Goal: Information Seeking & Learning: Learn about a topic

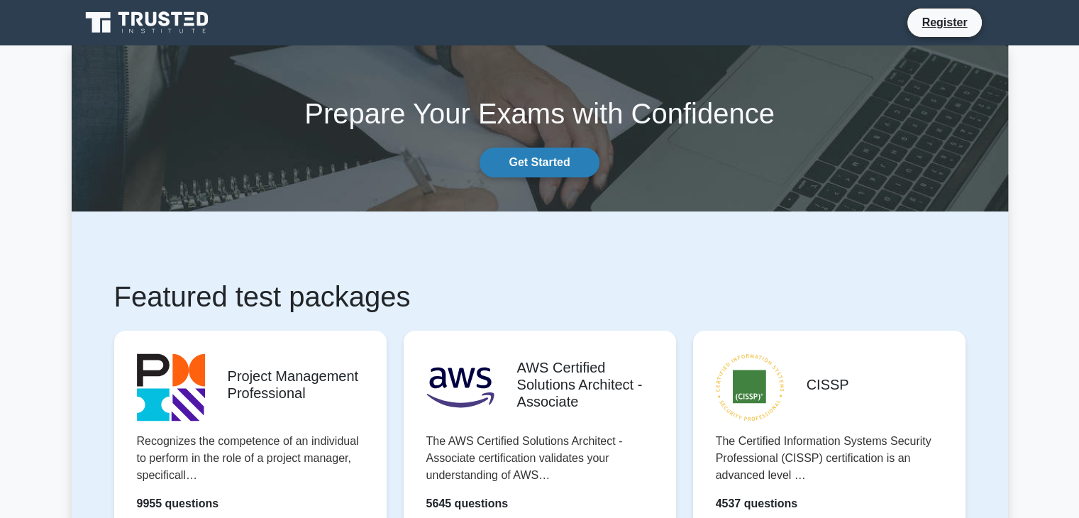
click at [548, 162] on link "Get Started" at bounding box center [538, 163] width 119 height 30
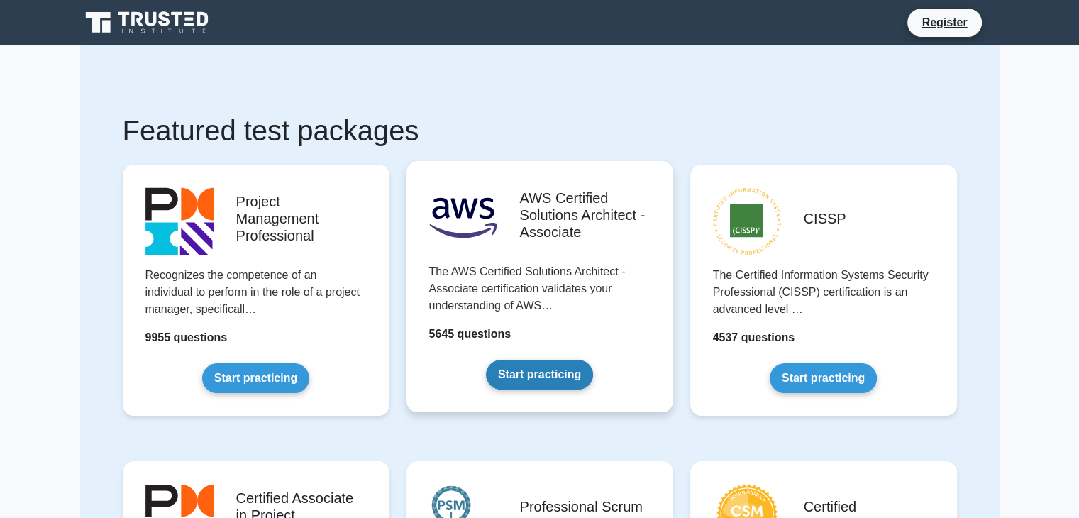
click at [542, 371] on link "Start practicing" at bounding box center [539, 375] width 107 height 30
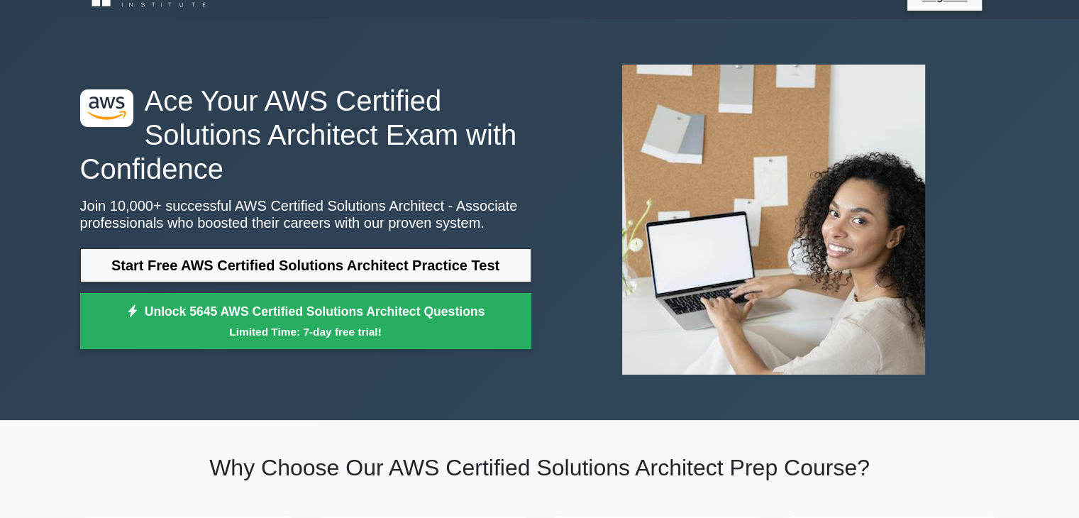
scroll to position [142, 0]
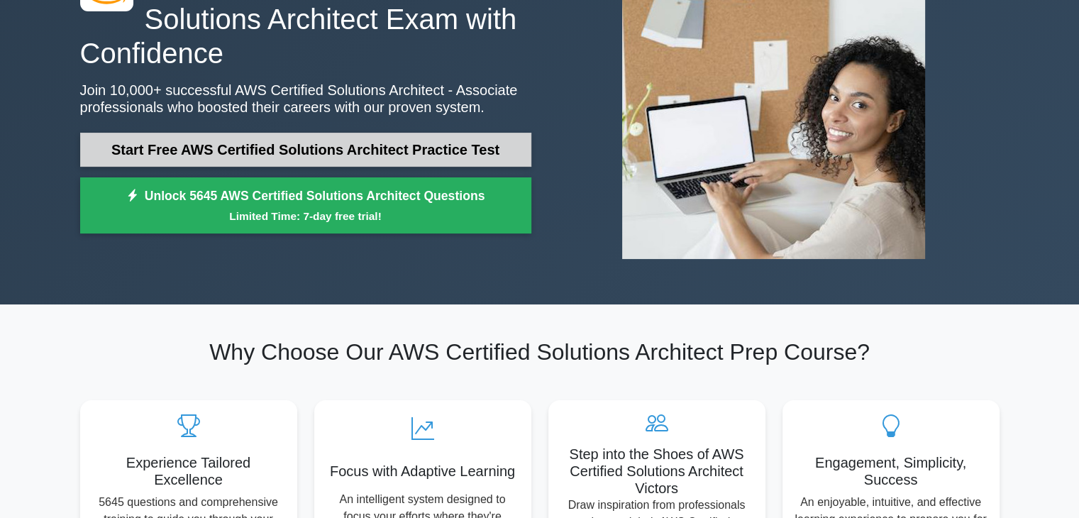
click at [453, 146] on link "Start Free AWS Certified Solutions Architect Practice Test" at bounding box center [305, 150] width 451 height 34
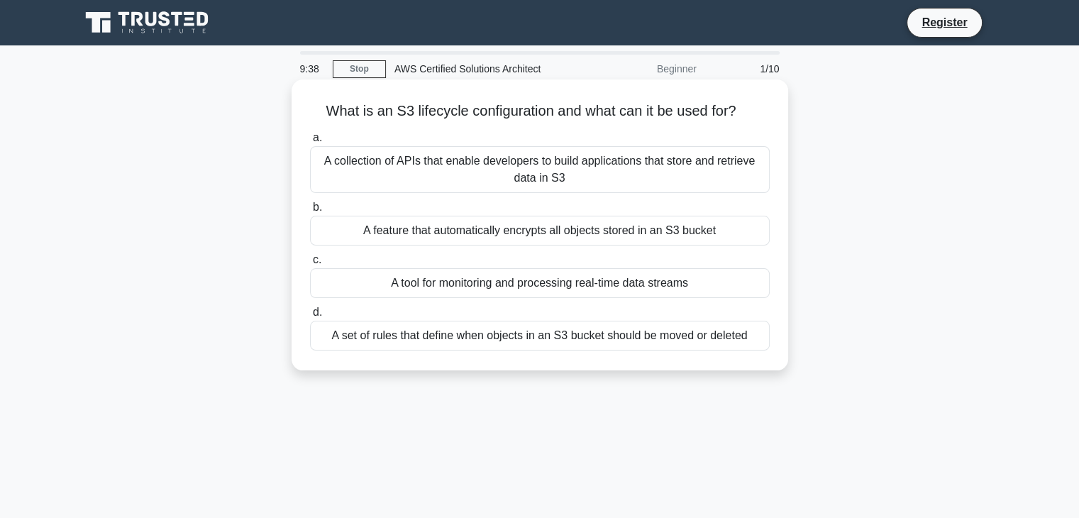
click at [673, 333] on div "A set of rules that define when objects in an S3 bucket should be moved or dele…" at bounding box center [540, 336] width 460 height 30
click at [310, 317] on input "d. A set of rules that define when objects in an S3 bucket should be moved or d…" at bounding box center [310, 312] width 0 height 9
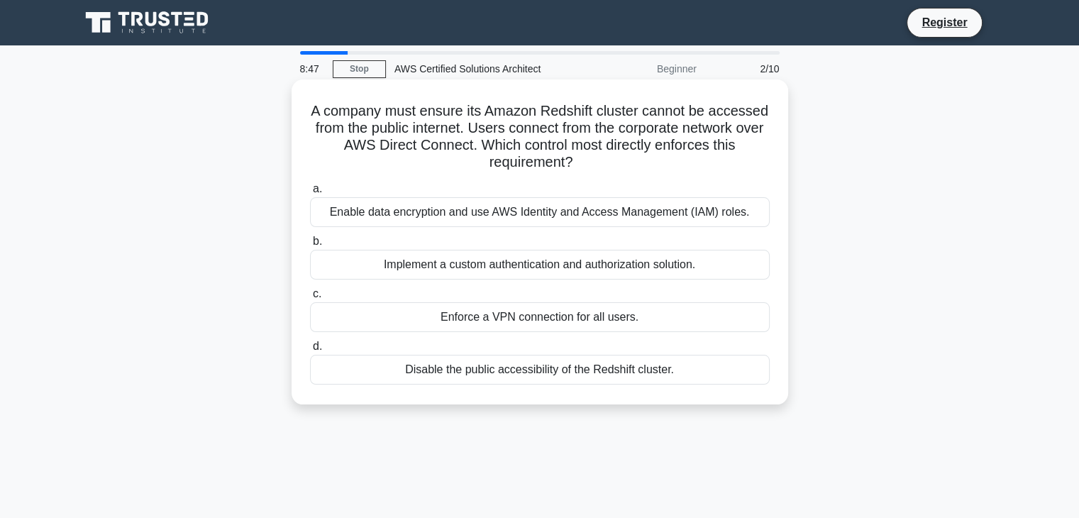
click at [467, 371] on div "Disable the public accessibility of the Redshift cluster." at bounding box center [540, 370] width 460 height 30
click at [310, 351] on input "d. Disable the public accessibility of the Redshift cluster." at bounding box center [310, 346] width 0 height 9
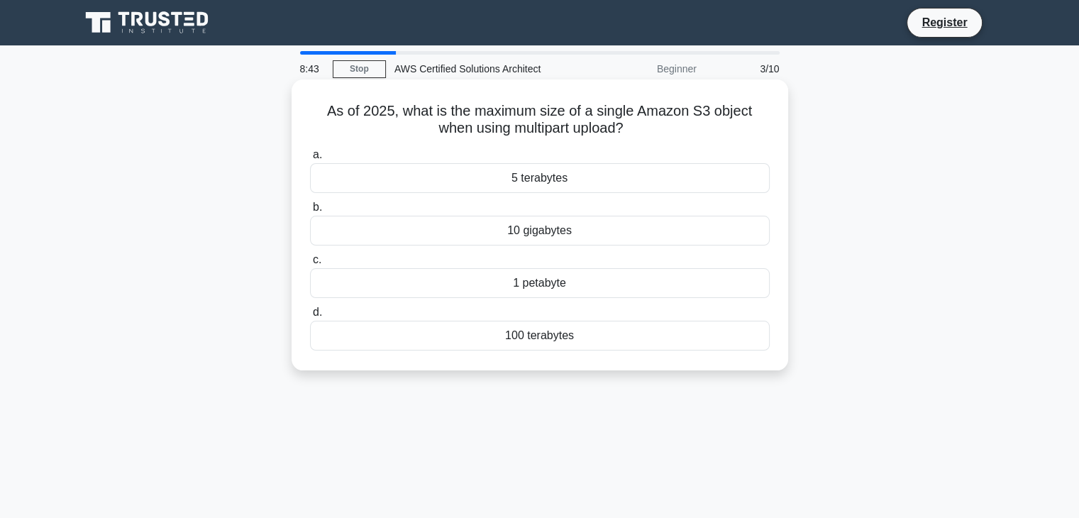
click at [574, 179] on div "5 terabytes" at bounding box center [540, 178] width 460 height 30
click at [310, 160] on input "a. 5 terabytes" at bounding box center [310, 154] width 0 height 9
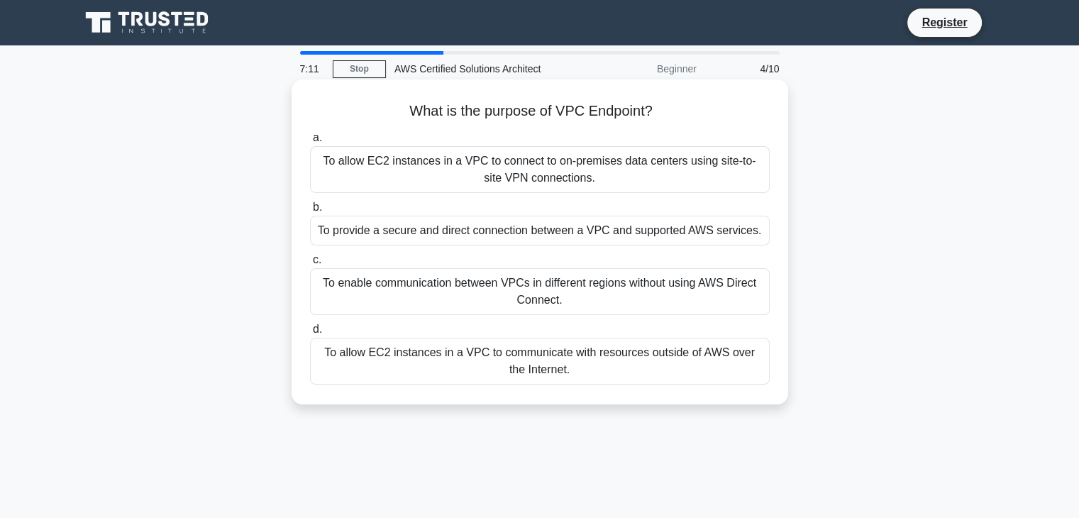
click at [457, 233] on div "To provide a secure and direct connection between a VPC and supported AWS servi…" at bounding box center [540, 231] width 460 height 30
click at [310, 212] on input "b. To provide a secure and direct connection between a VPC and supported AWS se…" at bounding box center [310, 207] width 0 height 9
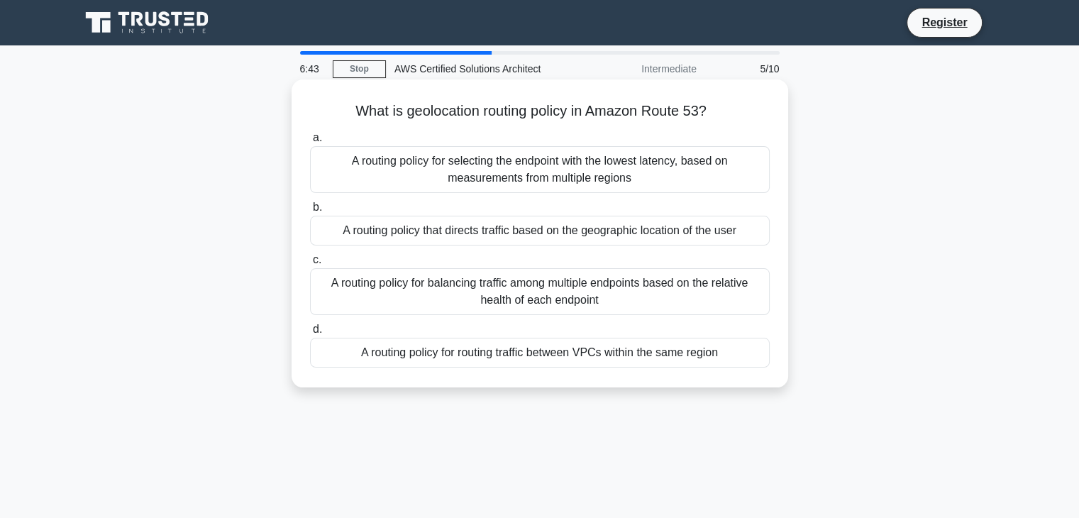
click at [412, 238] on div "A routing policy that directs traffic based on the geographic location of the u…" at bounding box center [540, 231] width 460 height 30
click at [310, 212] on input "b. A routing policy that directs traffic based on the geographic location of th…" at bounding box center [310, 207] width 0 height 9
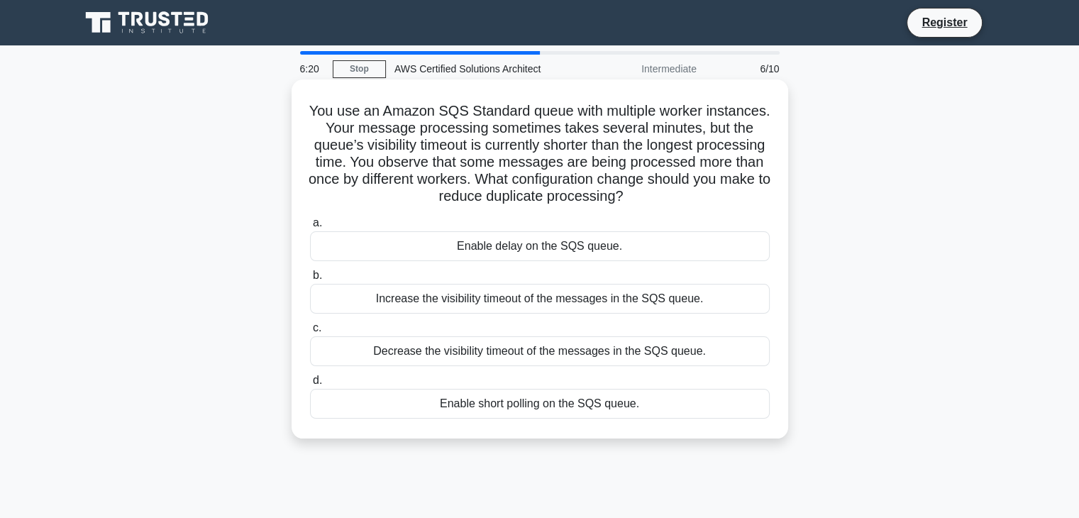
click at [611, 296] on div "Increase the visibility timeout of the messages in the SQS queue." at bounding box center [540, 299] width 460 height 30
click at [310, 280] on input "b. Increase the visibility timeout of the messages in the SQS queue." at bounding box center [310, 275] width 0 height 9
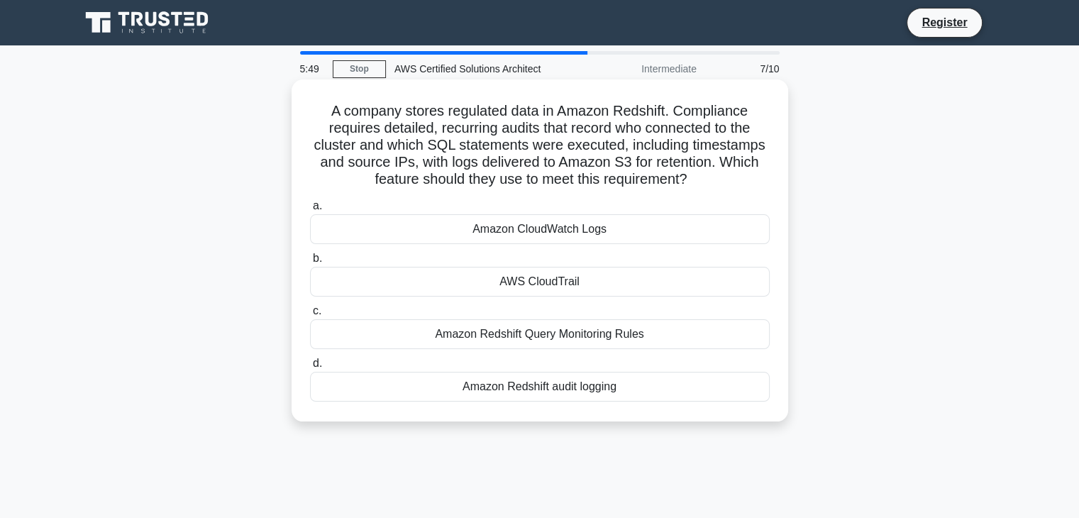
click at [587, 394] on div "Amazon Redshift audit logging" at bounding box center [540, 387] width 460 height 30
click at [310, 368] on input "d. Amazon Redshift audit logging" at bounding box center [310, 363] width 0 height 9
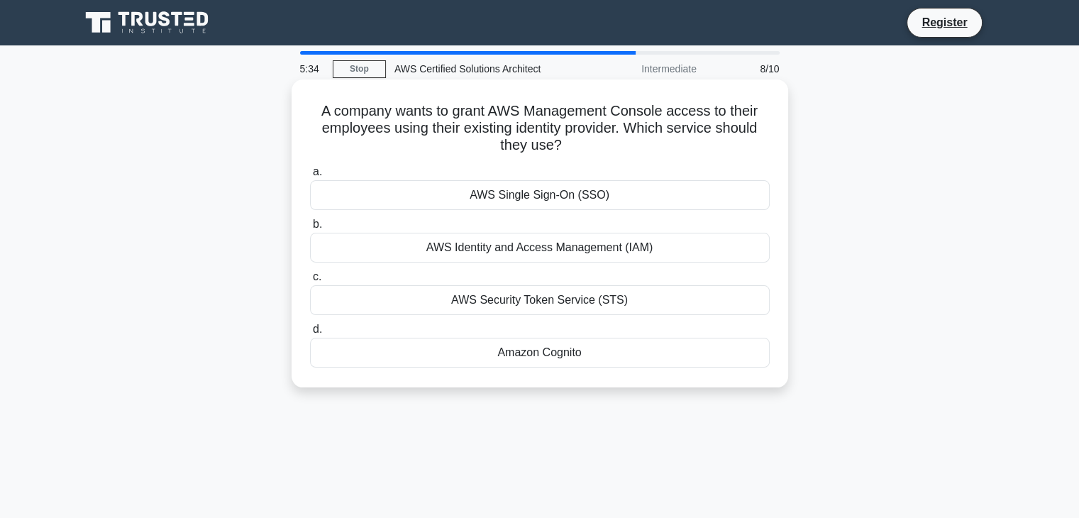
click at [635, 250] on div "AWS Identity and Access Management (IAM)" at bounding box center [540, 248] width 460 height 30
click at [310, 229] on input "b. AWS Identity and Access Management (IAM)" at bounding box center [310, 224] width 0 height 9
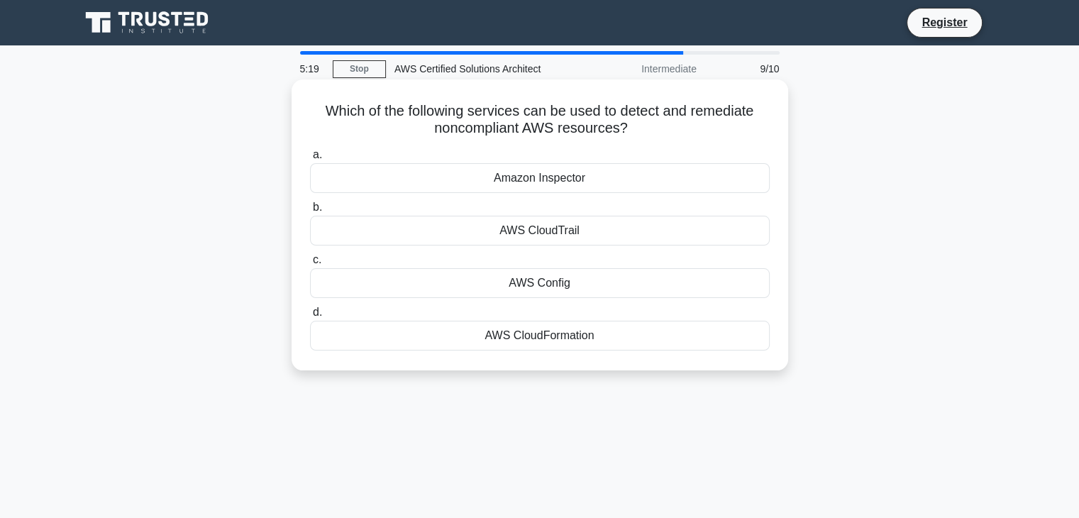
click at [608, 284] on div "AWS Config" at bounding box center [540, 283] width 460 height 30
click at [310, 265] on input "c. AWS Config" at bounding box center [310, 259] width 0 height 9
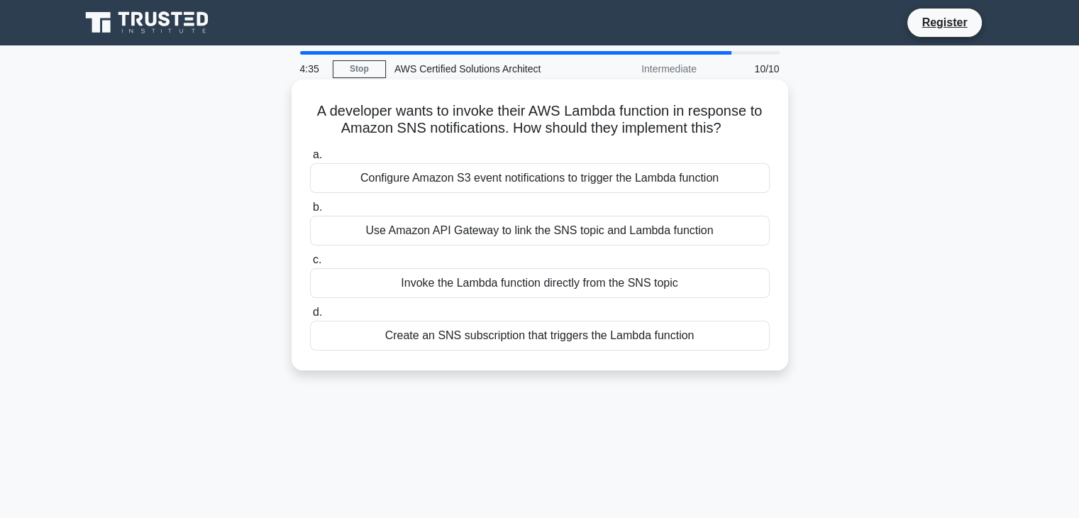
click at [573, 331] on div "Create an SNS subscription that triggers the Lambda function" at bounding box center [540, 336] width 460 height 30
click at [310, 317] on input "d. Create an SNS subscription that triggers the Lambda function" at bounding box center [310, 312] width 0 height 9
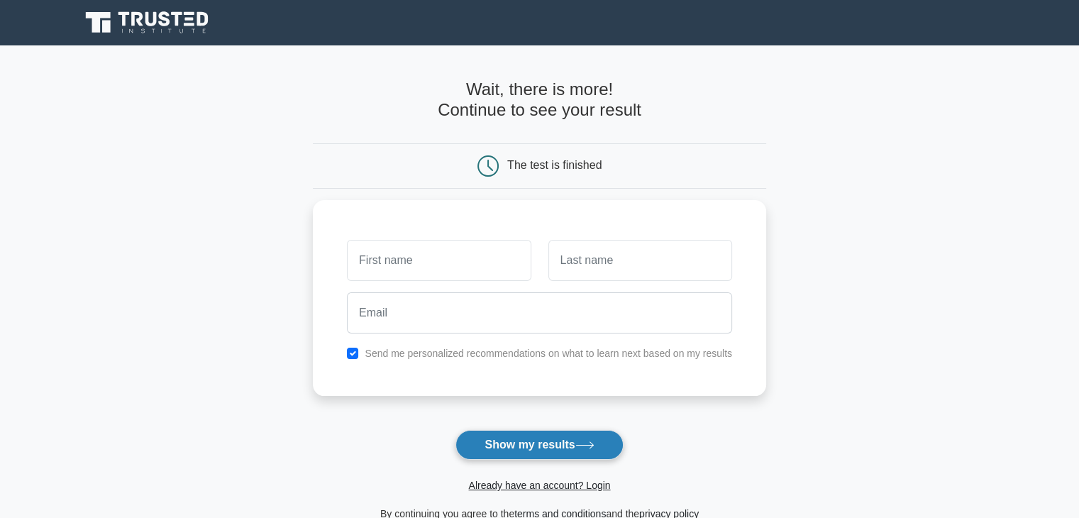
click at [555, 446] on button "Show my results" at bounding box center [538, 445] width 167 height 30
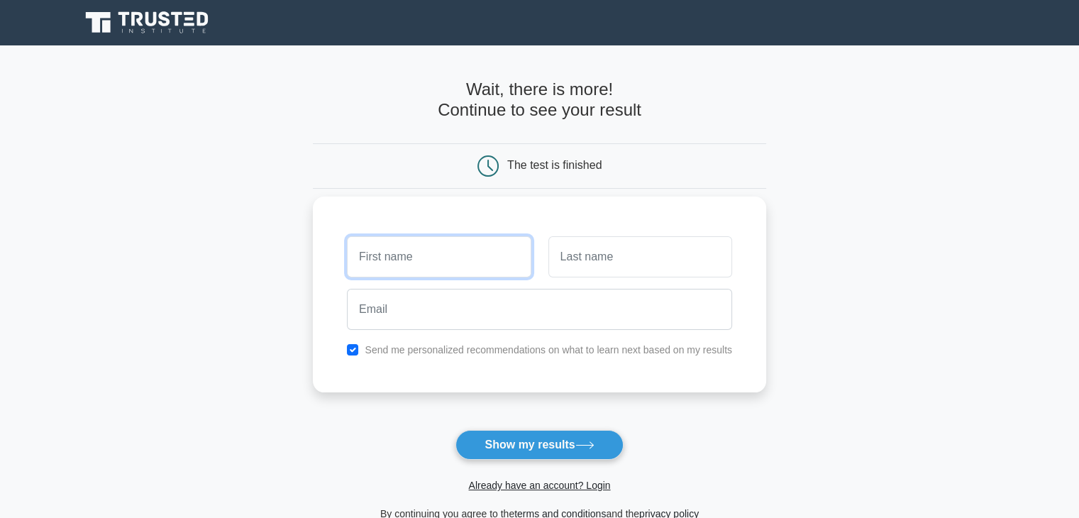
click at [450, 255] on input "text" at bounding box center [439, 256] width 184 height 41
type input "Nguyễn"
click at [606, 264] on input "text" at bounding box center [640, 256] width 184 height 41
type input "Huy"
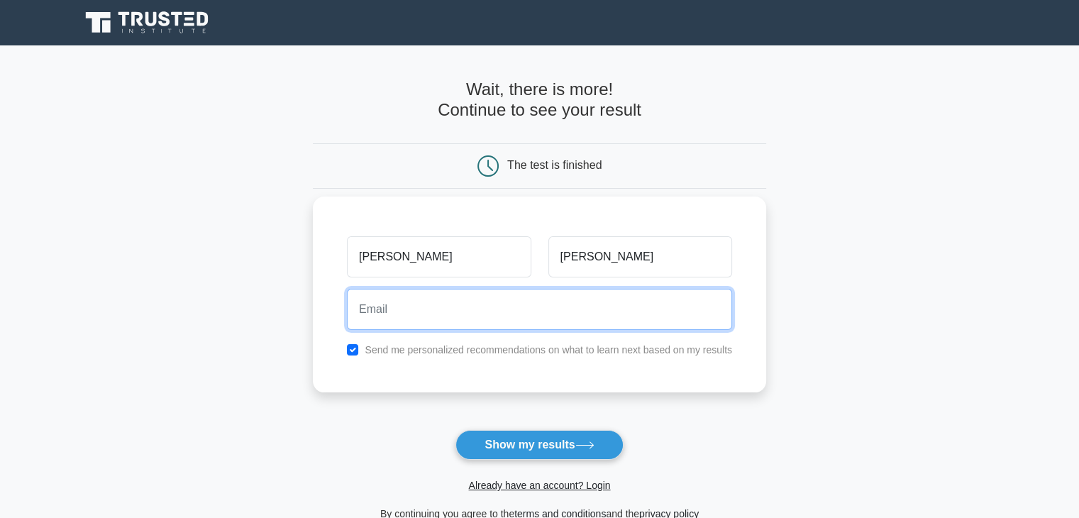
click at [545, 318] on input "email" at bounding box center [539, 309] width 385 height 41
type input "nguyenhuy2004nmh@gmail.com"
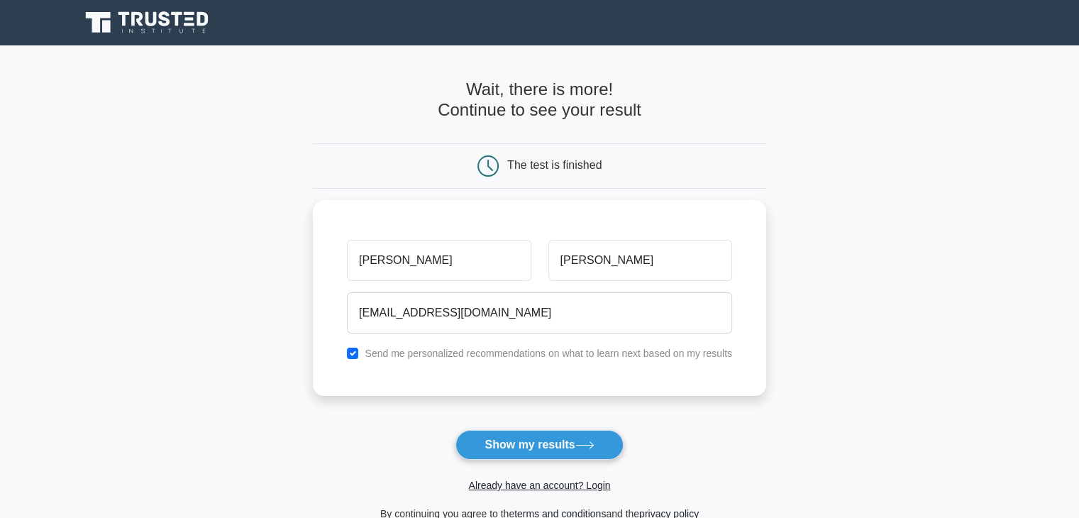
click at [509, 460] on div "Already have an account? Login" at bounding box center [539, 477] width 453 height 34
click at [505, 438] on button "Show my results" at bounding box center [538, 445] width 167 height 30
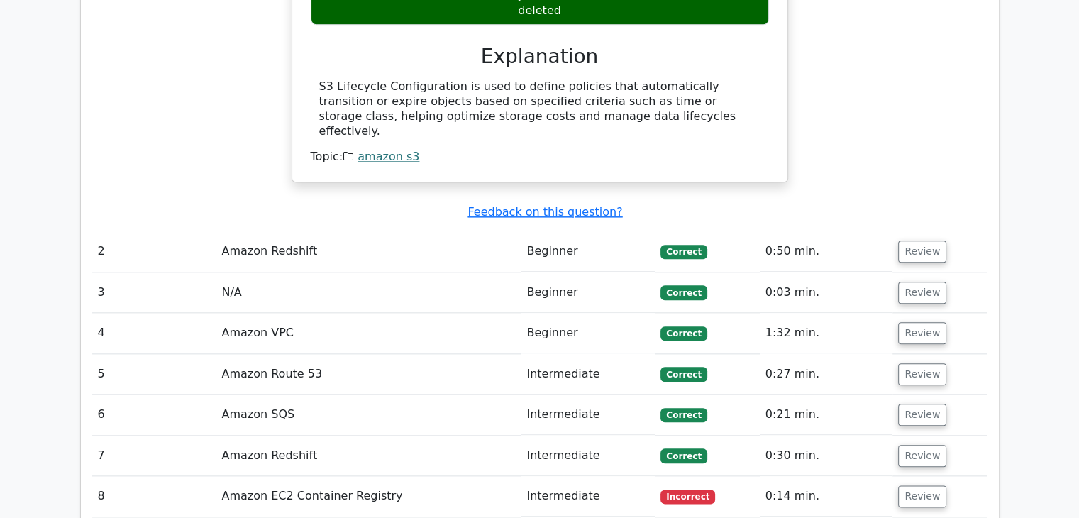
scroll to position [1560, 0]
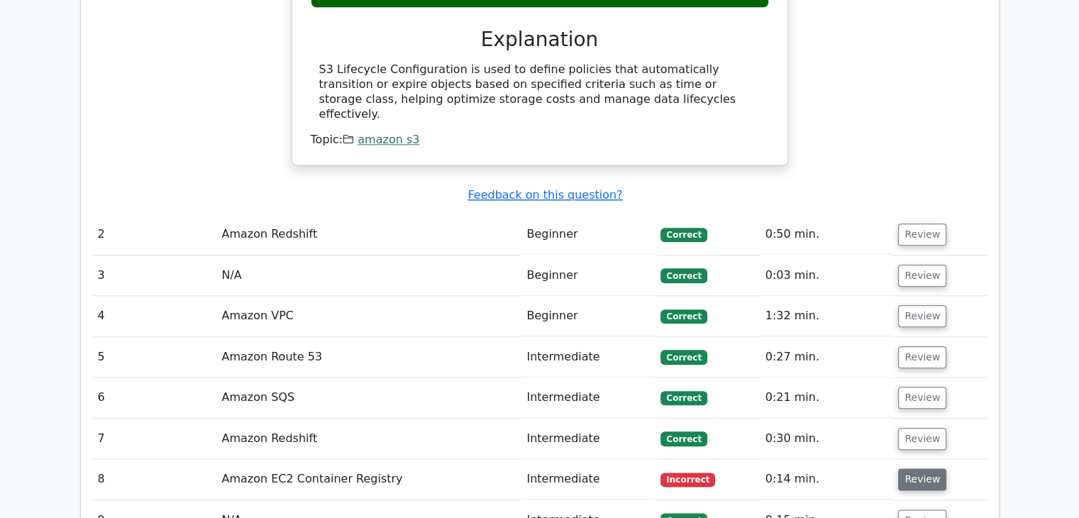
click at [911, 468] on button "Review" at bounding box center [922, 479] width 48 height 22
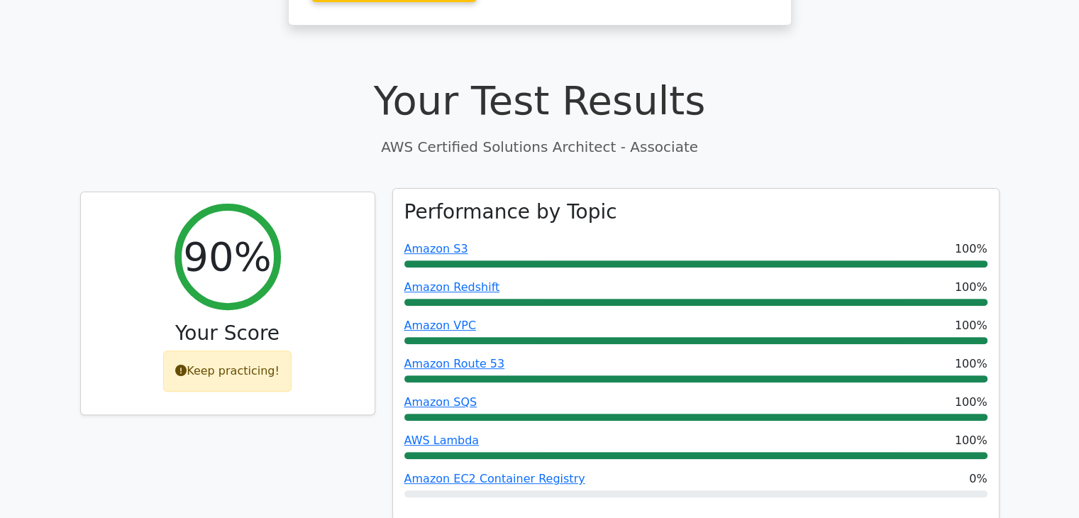
scroll to position [0, 0]
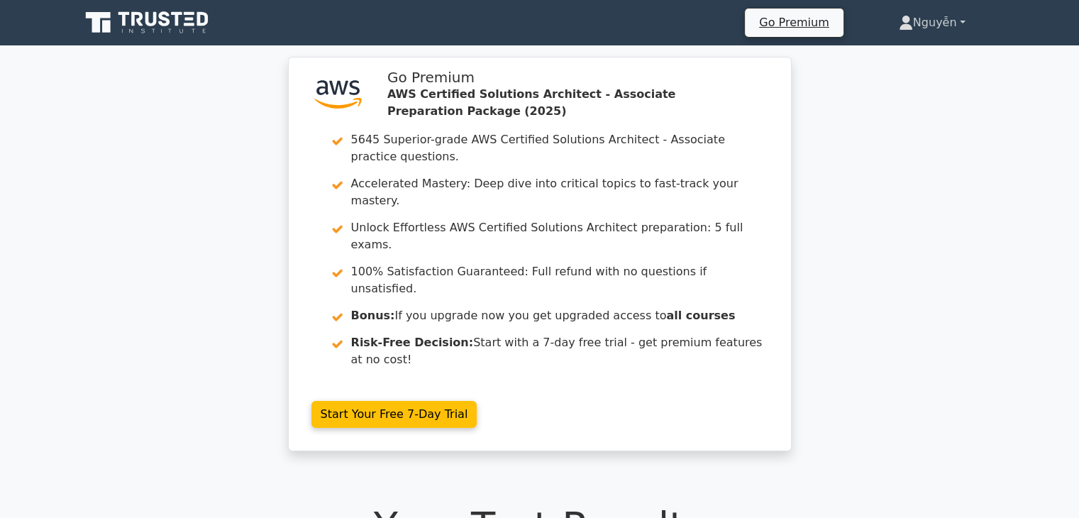
click at [948, 19] on link "Nguyễn" at bounding box center [932, 23] width 135 height 28
click at [894, 55] on link "Profile" at bounding box center [921, 56] width 112 height 23
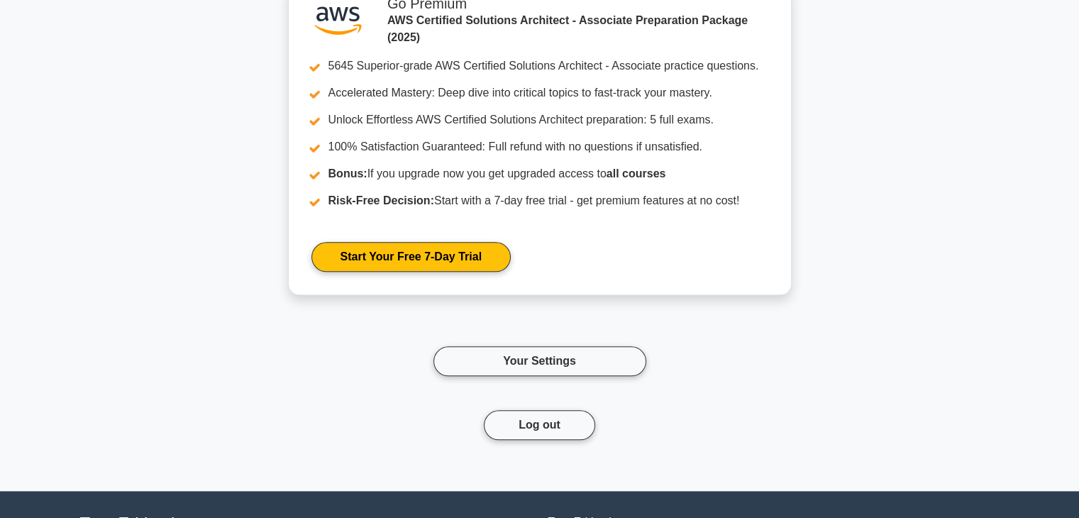
scroll to position [1326, 0]
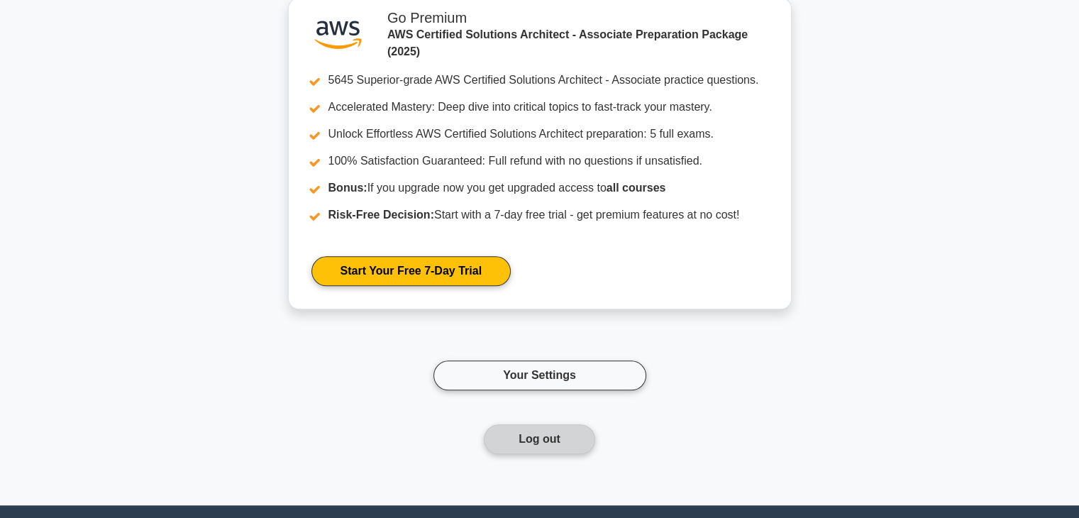
click at [577, 429] on button "Log out" at bounding box center [539, 439] width 111 height 30
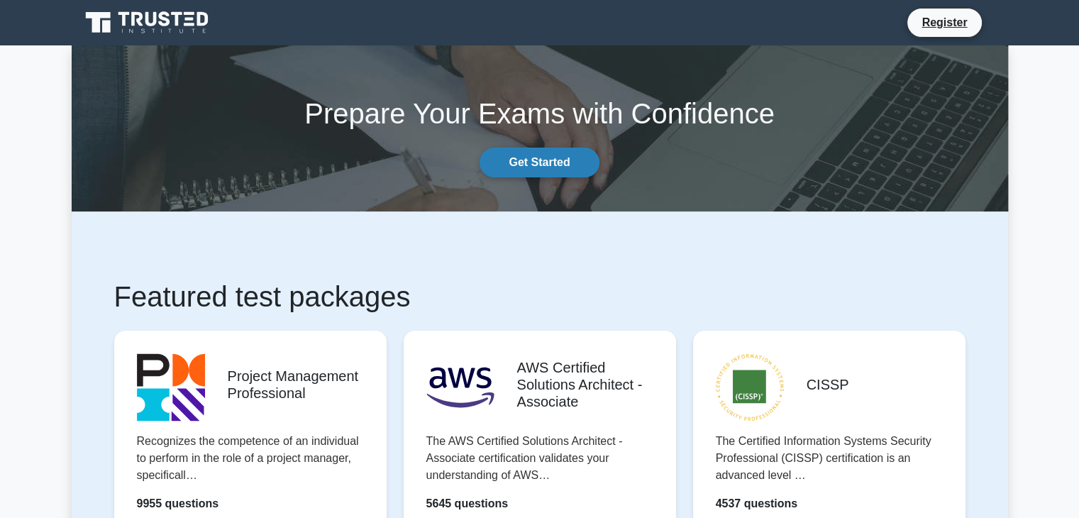
click at [541, 153] on link "Get Started" at bounding box center [538, 163] width 119 height 30
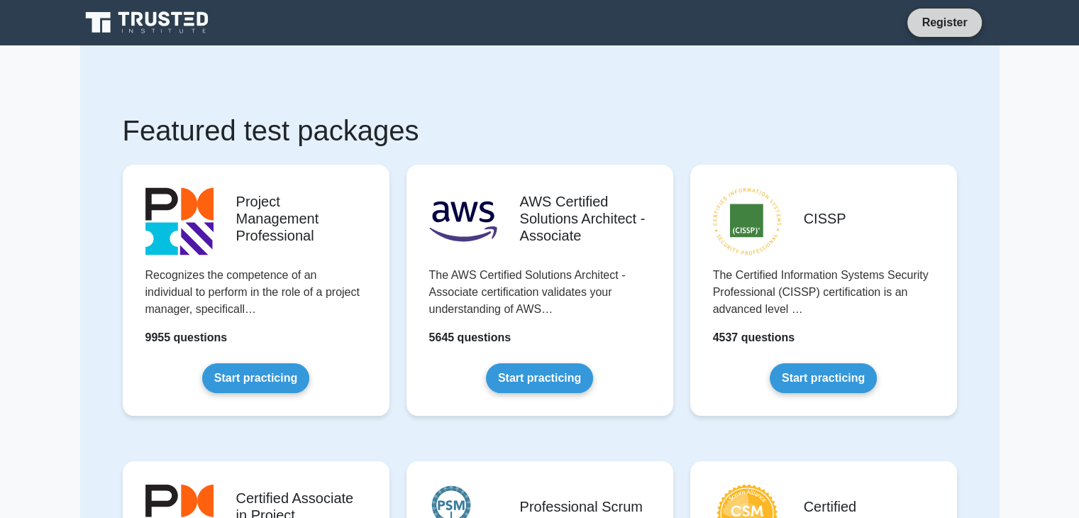
click at [917, 27] on link "Register" at bounding box center [944, 22] width 62 height 18
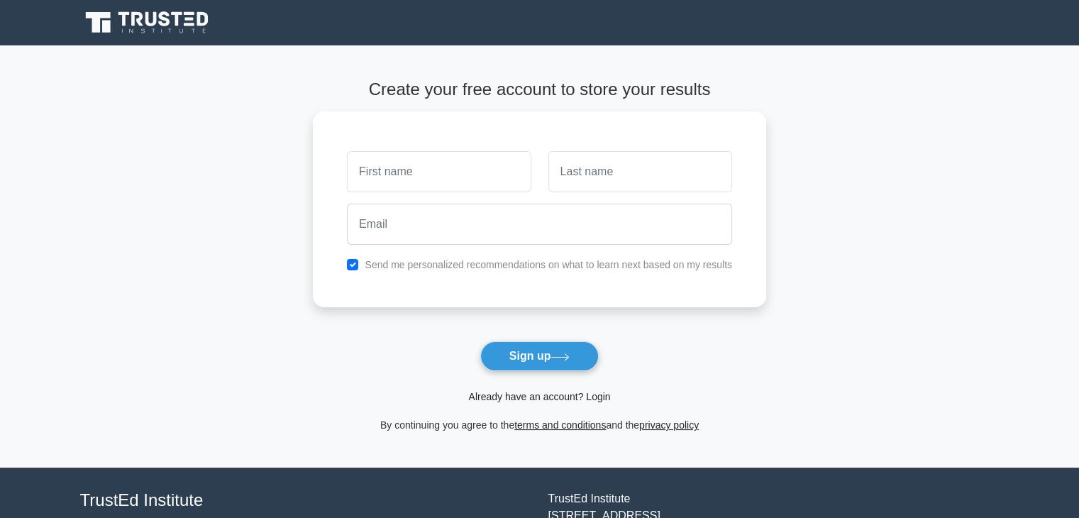
click at [565, 399] on link "Already have an account? Login" at bounding box center [539, 396] width 142 height 11
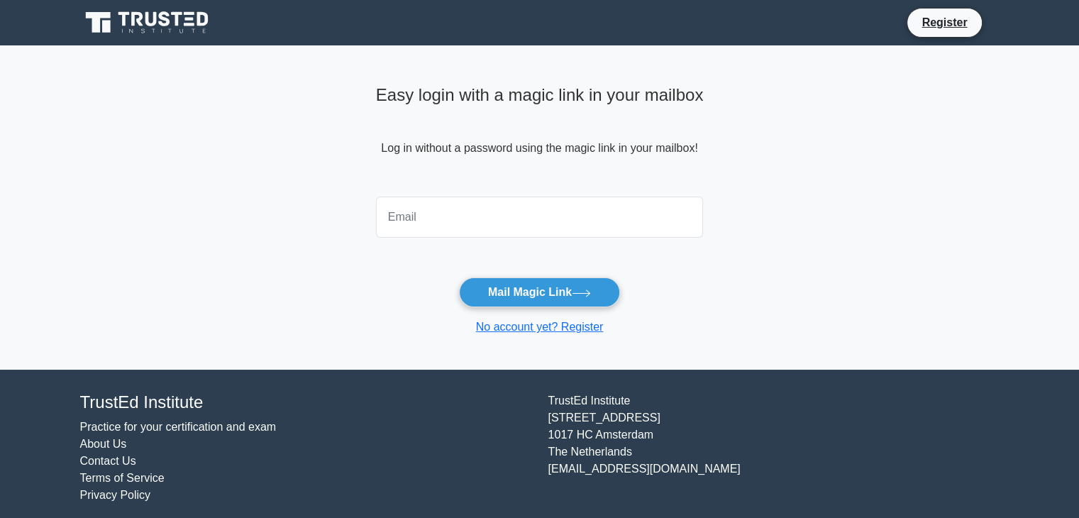
drag, startPoint x: 0, startPoint y: 0, endPoint x: 570, endPoint y: 208, distance: 606.2
click at [570, 208] on input "email" at bounding box center [540, 216] width 328 height 41
type input "[EMAIL_ADDRESS][DOMAIN_NAME]"
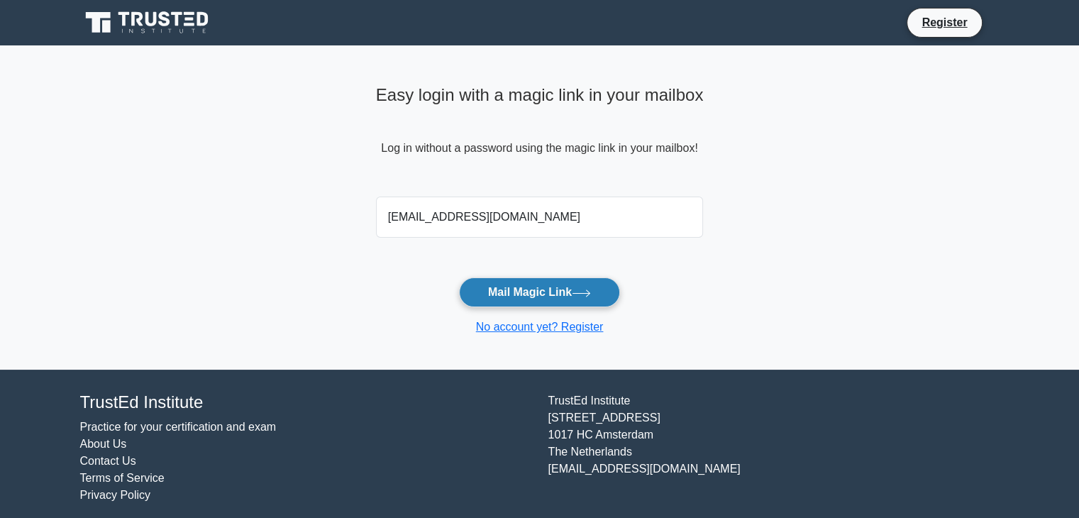
click at [518, 293] on button "Mail Magic Link" at bounding box center [539, 292] width 161 height 30
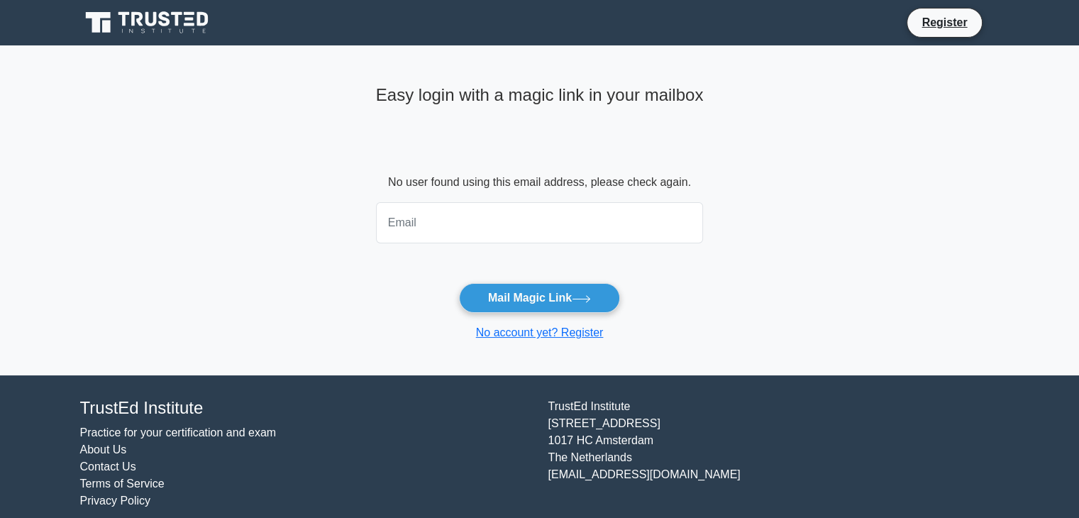
click at [559, 225] on input "email" at bounding box center [540, 222] width 328 height 41
type input "dp1.2a4.minhhuy@gmail.com"
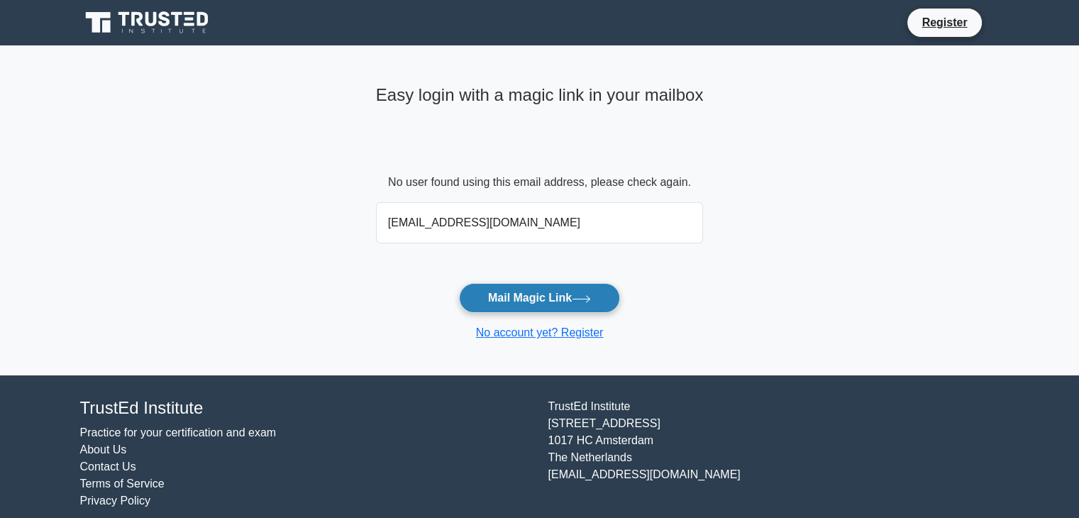
click at [525, 299] on button "Mail Magic Link" at bounding box center [539, 298] width 161 height 30
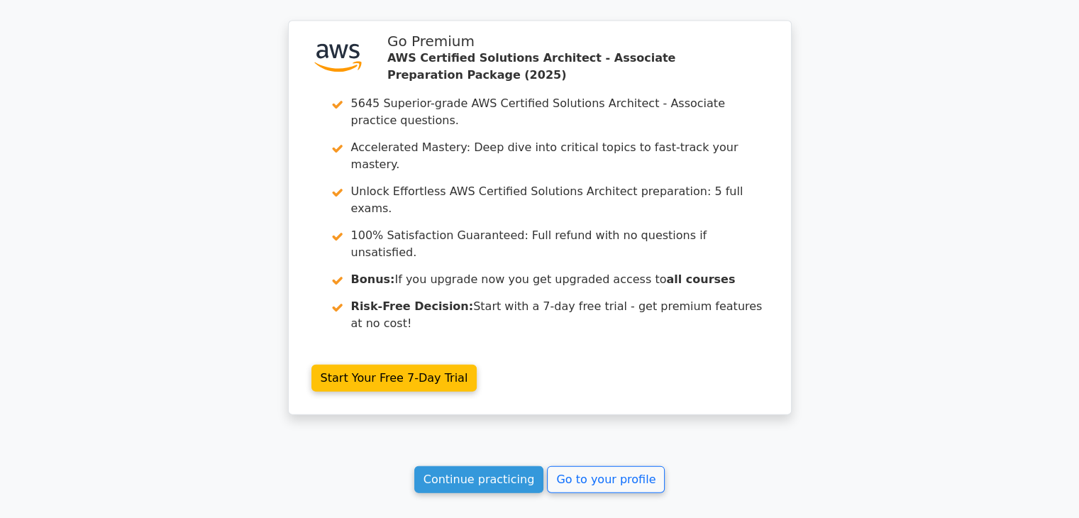
scroll to position [3058, 0]
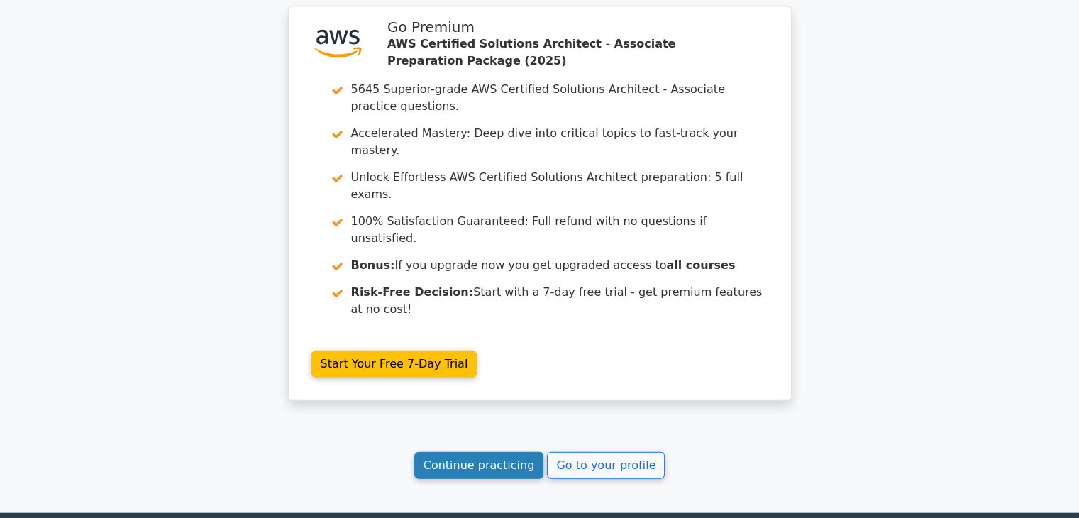
click at [470, 452] on link "Continue practicing" at bounding box center [479, 465] width 130 height 27
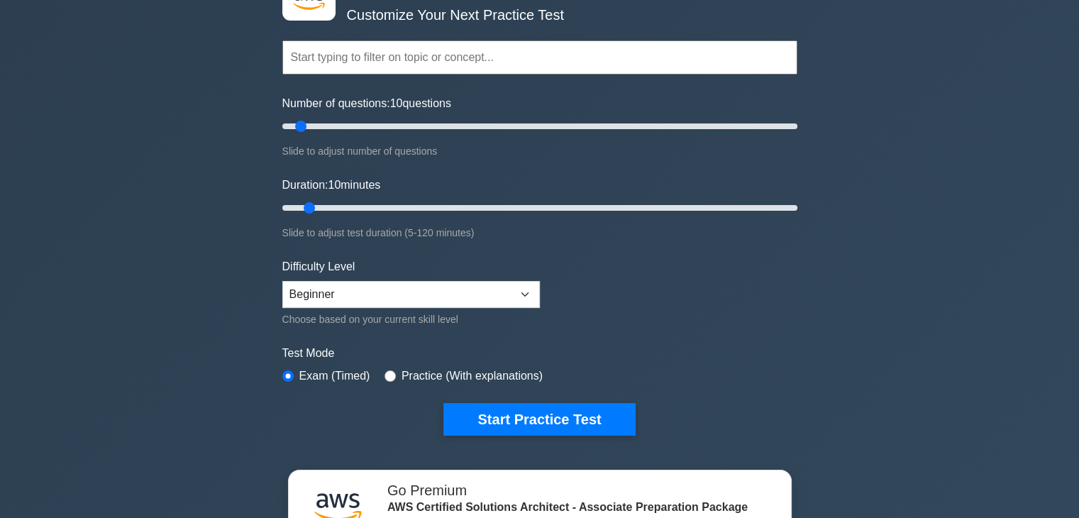
scroll to position [71, 0]
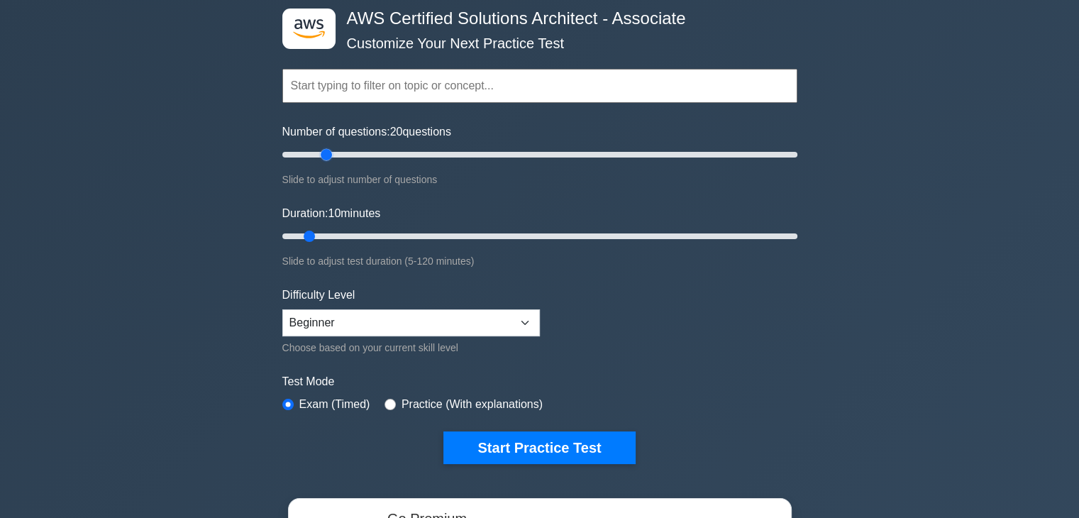
drag, startPoint x: 298, startPoint y: 155, endPoint x: 323, endPoint y: 150, distance: 26.0
type input "20"
click at [323, 150] on input "Number of questions: 20 questions" at bounding box center [539, 154] width 515 height 17
drag, startPoint x: 305, startPoint y: 232, endPoint x: 394, endPoint y: 237, distance: 88.8
type input "30"
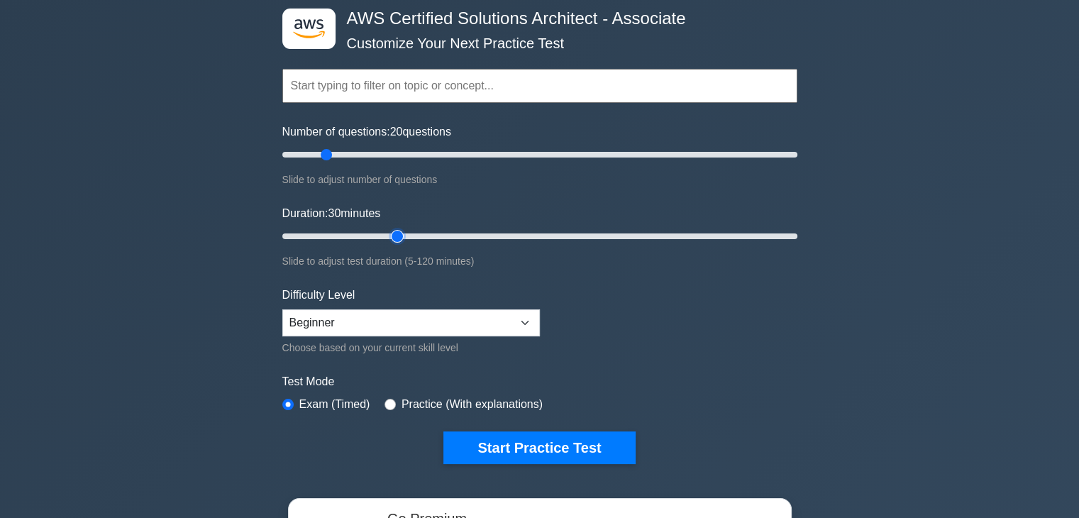
click at [394, 237] on input "Duration: 30 minutes" at bounding box center [539, 236] width 515 height 17
